Goal: Find specific page/section: Find specific page/section

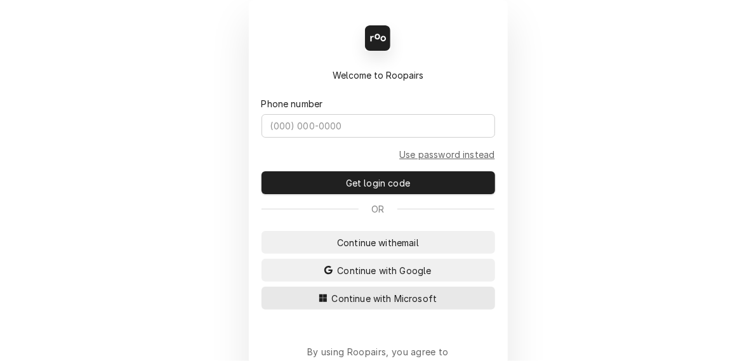
click at [365, 289] on button "Continue with Microsoft" at bounding box center [379, 298] width 234 height 23
click at [358, 298] on span "Continue with Microsoft" at bounding box center [384, 298] width 110 height 13
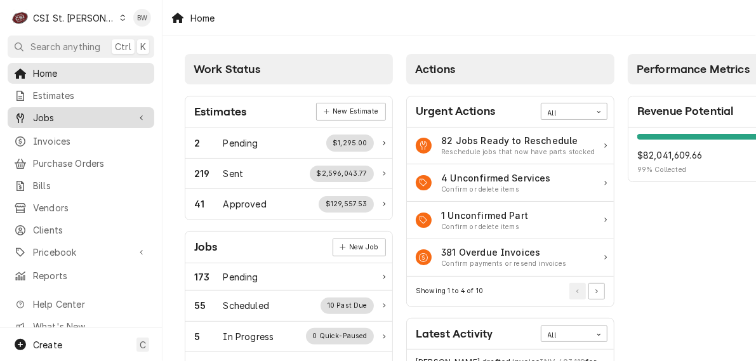
click at [60, 111] on span "Jobs" at bounding box center [81, 117] width 96 height 13
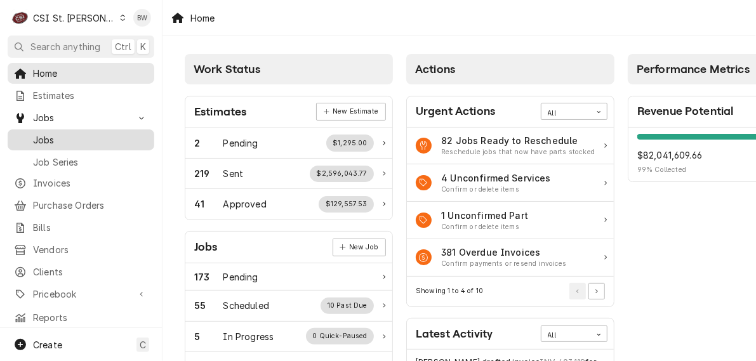
click at [63, 134] on span "Jobs" at bounding box center [90, 139] width 115 height 13
